Goal: Task Accomplishment & Management: Complete application form

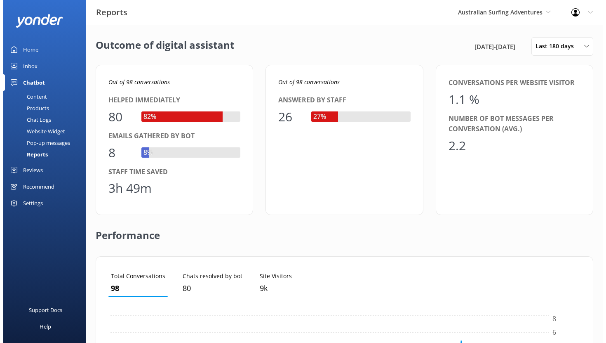
scroll to position [77, 466]
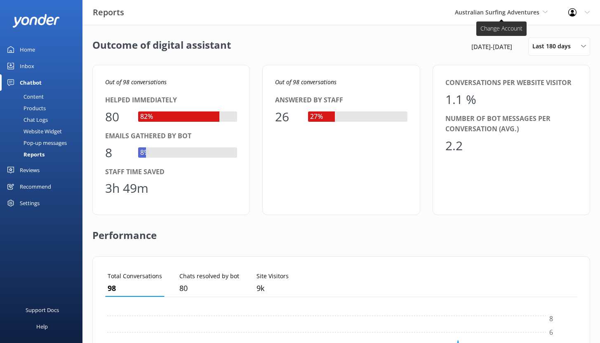
click at [540, 13] on span "Australian Surfing Adventures" at bounding box center [501, 12] width 93 height 9
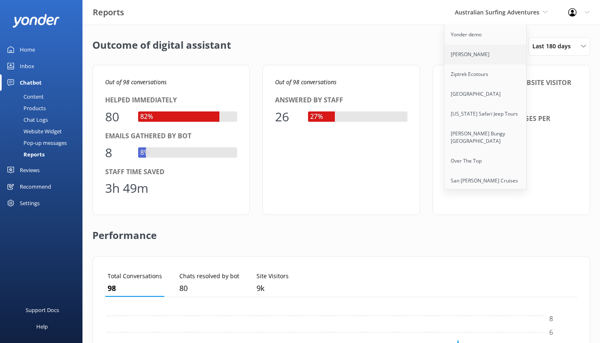
click at [487, 52] on link "[PERSON_NAME]" at bounding box center [486, 55] width 82 height 20
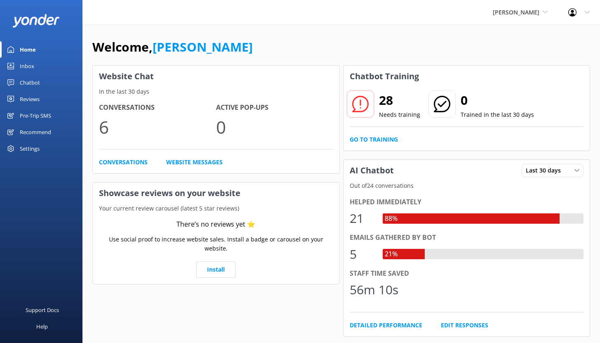
click at [34, 98] on div "Reviews" at bounding box center [30, 99] width 20 height 16
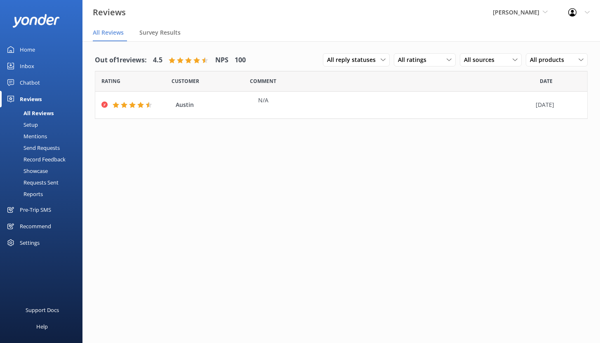
click at [40, 183] on div "Requests Sent" at bounding box center [32, 182] width 54 height 12
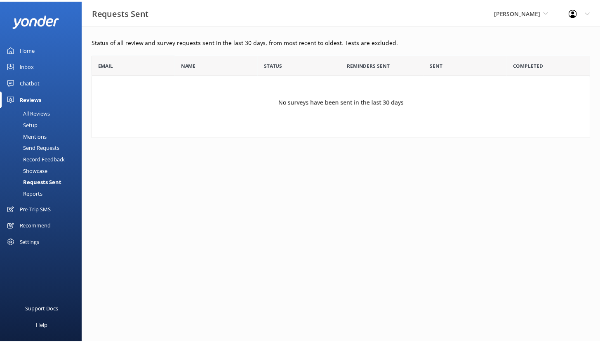
scroll to position [77, 498]
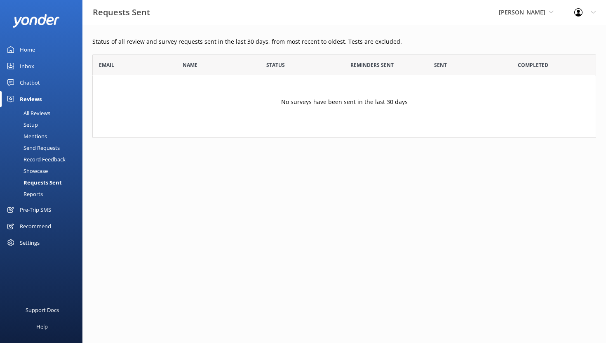
click at [37, 172] on div "Showcase" at bounding box center [26, 171] width 43 height 12
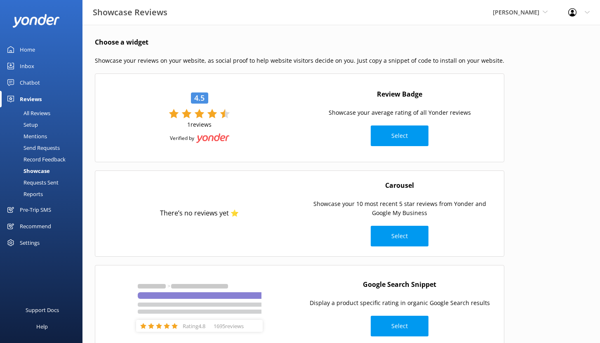
click at [39, 193] on div "Reports" at bounding box center [24, 194] width 38 height 12
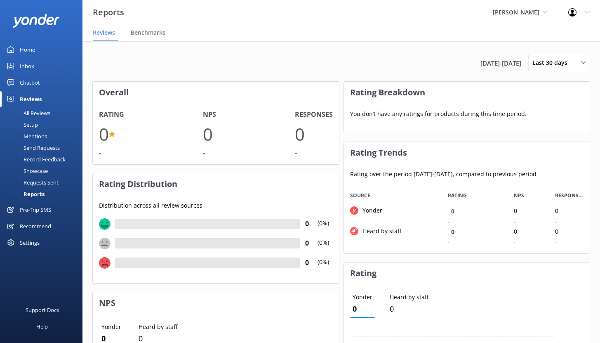
scroll to position [62, 240]
click at [37, 125] on div "Setup" at bounding box center [21, 125] width 33 height 12
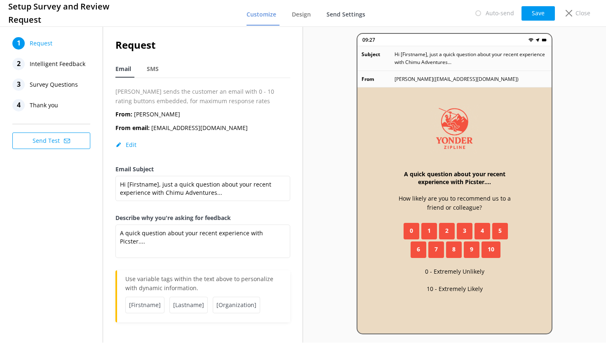
click at [334, 15] on span "Send Settings" at bounding box center [346, 14] width 39 height 8
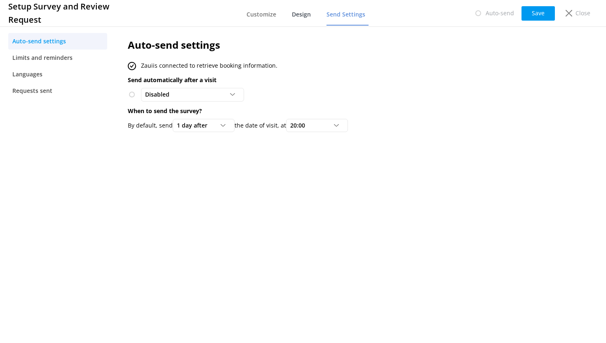
click at [299, 17] on span "Design" at bounding box center [301, 14] width 19 height 8
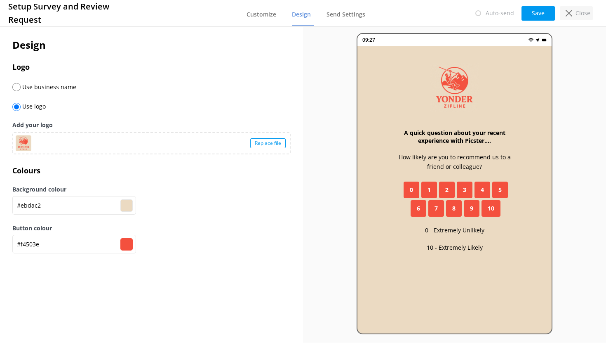
click at [572, 12] on icon at bounding box center [569, 13] width 7 height 7
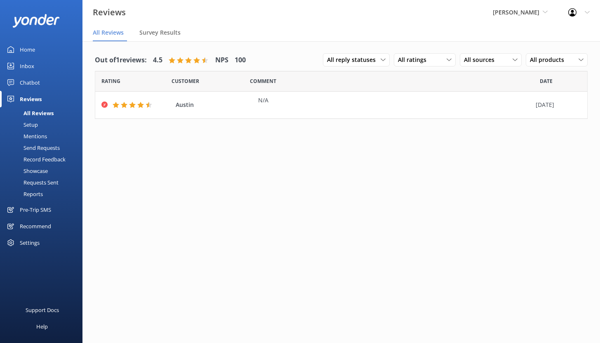
click at [32, 240] on div "Settings" at bounding box center [30, 242] width 20 height 16
click at [47, 148] on div "Send Requests" at bounding box center [32, 148] width 55 height 12
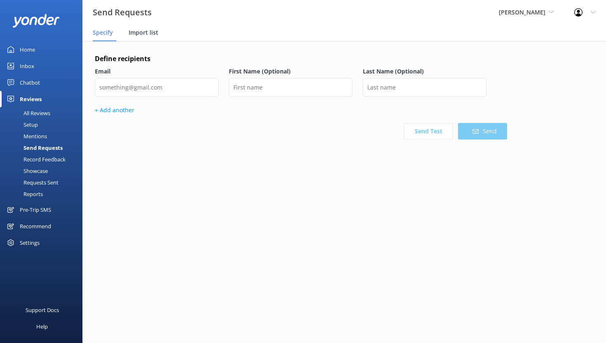
click at [142, 36] on span "Import list" at bounding box center [144, 32] width 30 height 8
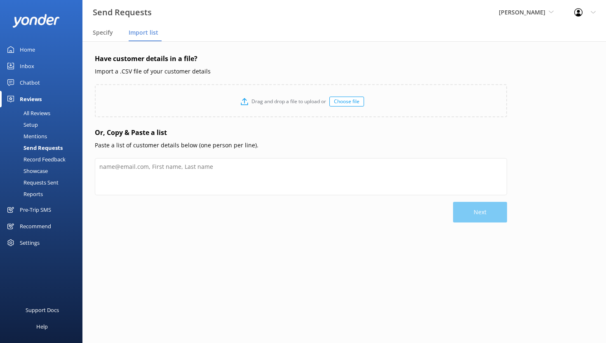
click at [348, 106] on div "Drag and drop a file to upload or Choose file" at bounding box center [301, 101] width 411 height 33
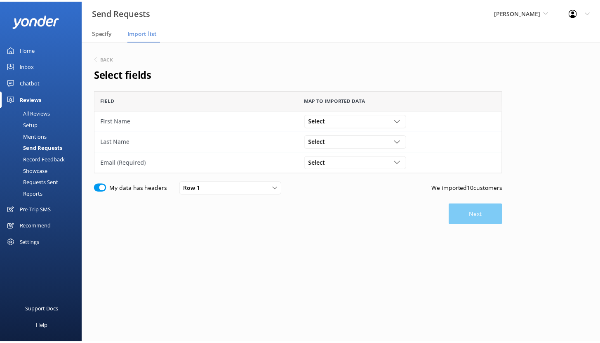
scroll to position [77, 406]
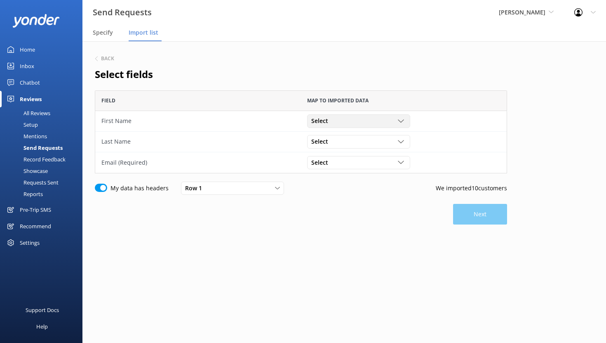
click at [373, 121] on div "Select" at bounding box center [358, 120] width 99 height 9
click at [341, 154] on link "First Name" at bounding box center [359, 154] width 102 height 16
click at [344, 145] on div "Select" at bounding box center [358, 141] width 99 height 9
click at [331, 193] on div "Surname" at bounding box center [323, 192] width 22 height 8
click at [339, 164] on div "Select" at bounding box center [358, 162] width 99 height 9
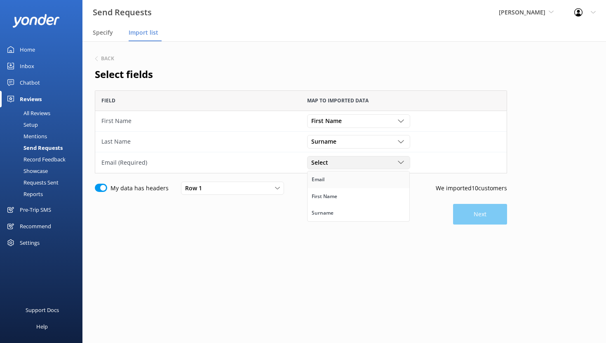
click at [334, 182] on link "Email" at bounding box center [359, 179] width 102 height 16
click at [472, 221] on button "Next" at bounding box center [480, 214] width 54 height 21
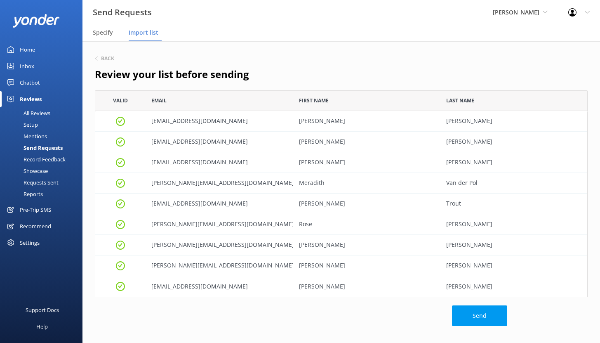
click at [48, 147] on div "Send Requests" at bounding box center [34, 148] width 58 height 12
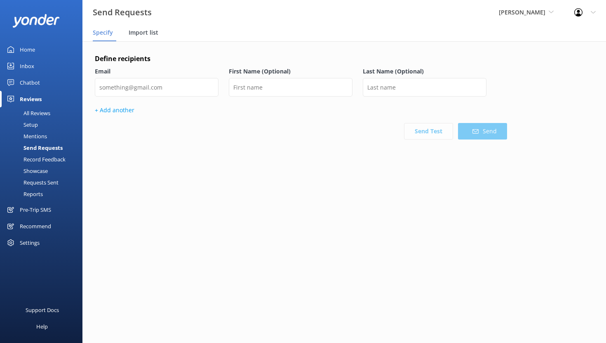
click at [137, 31] on span "Import list" at bounding box center [144, 32] width 30 height 8
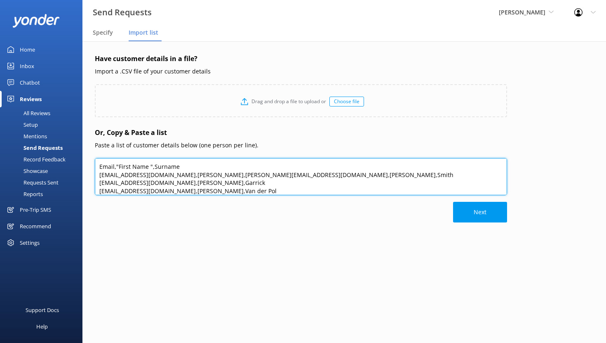
drag, startPoint x: 227, startPoint y: 185, endPoint x: 129, endPoint y: 162, distance: 100.8
click at [129, 162] on textarea "Email,"First Name ",Surname guy+4@yonderhq.com,Jeff,Wilson natalie+1@yonderhq.c…" at bounding box center [301, 176] width 412 height 37
click at [115, 164] on textarea "Email,"First Name ",Surname guy+4@yonderhq.com,Jeff,Wilson natalie+1@yonderhq.c…" at bounding box center [301, 176] width 412 height 37
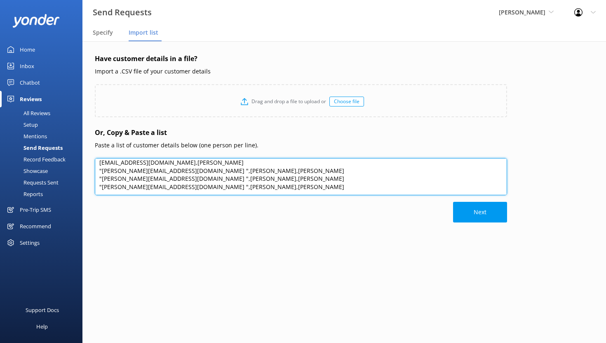
drag, startPoint x: 115, startPoint y: 164, endPoint x: 205, endPoint y: 204, distance: 97.6
click at [205, 204] on div "Have customer details in a file? Import a .CSV file of your customer details Dr…" at bounding box center [301, 163] width 412 height 218
click at [201, 186] on textarea "Email,"First Name ",Surname guy+4@yonderhq.com,Jeff,Wilson natalie+1@yonderhq.c…" at bounding box center [301, 176] width 412 height 37
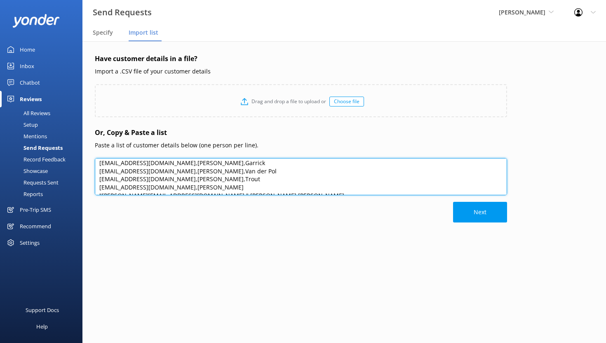
scroll to position [0, 0]
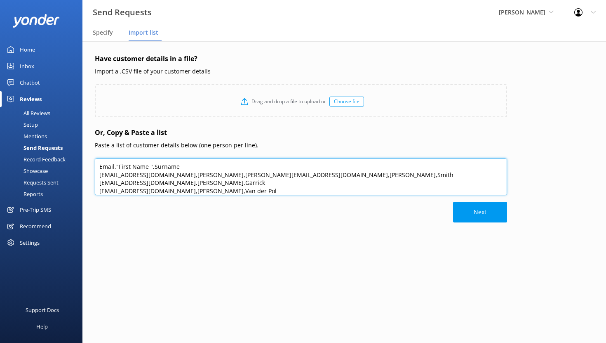
drag, startPoint x: 197, startPoint y: 185, endPoint x: 128, endPoint y: 144, distance: 80.4
click at [129, 144] on div "Have customer details in a file? Import a .CSV file of your customer details Dr…" at bounding box center [301, 163] width 412 height 218
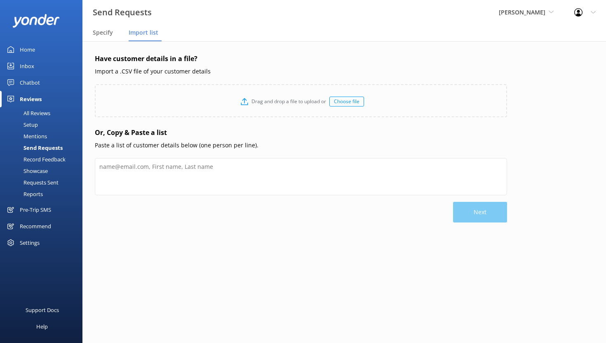
click at [346, 100] on div "Choose file" at bounding box center [346, 101] width 35 height 10
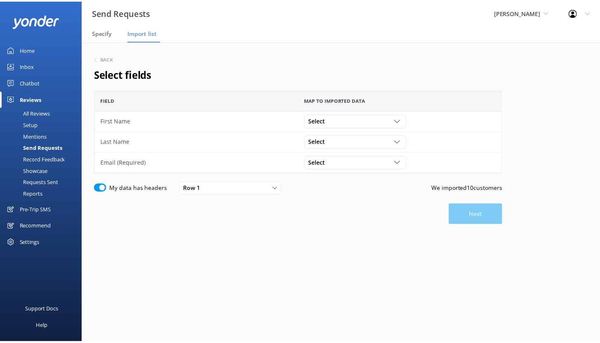
scroll to position [77, 406]
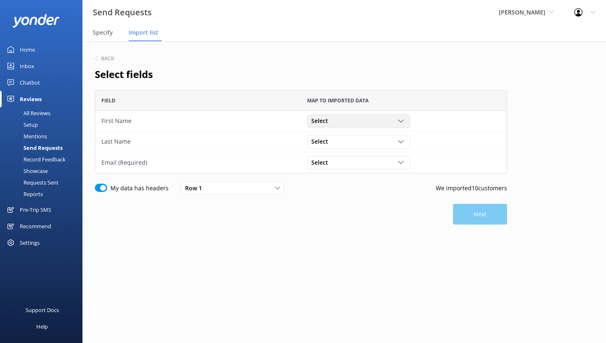
click at [358, 120] on div "Select" at bounding box center [358, 120] width 99 height 9
click at [330, 158] on div "First Name" at bounding box center [325, 155] width 26 height 8
click at [344, 143] on div "Select" at bounding box center [358, 141] width 99 height 9
click at [339, 188] on link "Surname" at bounding box center [359, 192] width 102 height 16
click at [336, 162] on div "Select" at bounding box center [358, 162] width 99 height 9
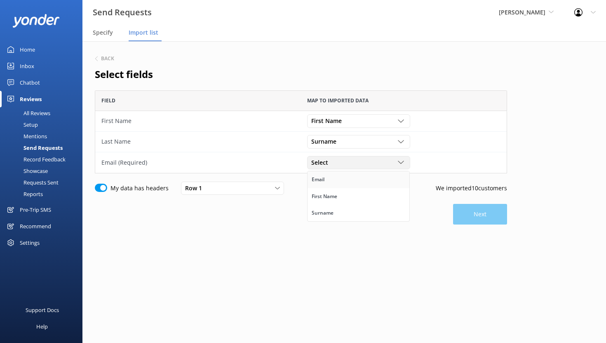
click at [336, 181] on link "Email" at bounding box center [359, 179] width 102 height 16
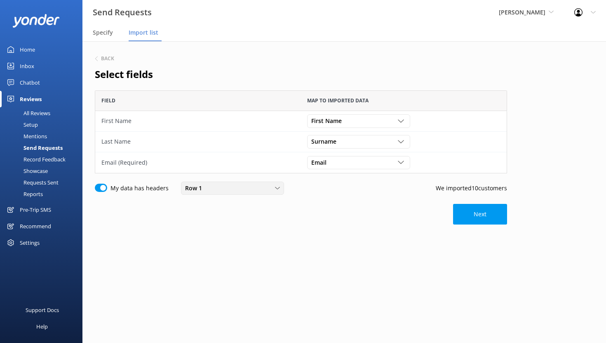
click at [257, 186] on div "Row 1" at bounding box center [232, 188] width 99 height 9
click at [311, 207] on div "Next" at bounding box center [301, 214] width 412 height 21
click at [235, 191] on div "Row 1" at bounding box center [232, 188] width 99 height 9
click at [334, 234] on div "Back Select fields Field Map to imported data First Name First Name Email First…" at bounding box center [301, 164] width 412 height 220
click at [36, 47] on link "Home" at bounding box center [41, 49] width 82 height 16
